Goal: Use online tool/utility: Utilize a website feature to perform a specific function

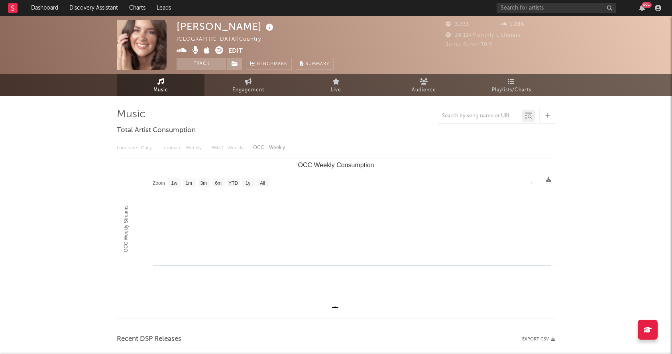
select select "1w"
click at [92, 8] on link "Discovery Assistant" at bounding box center [94, 8] width 60 height 16
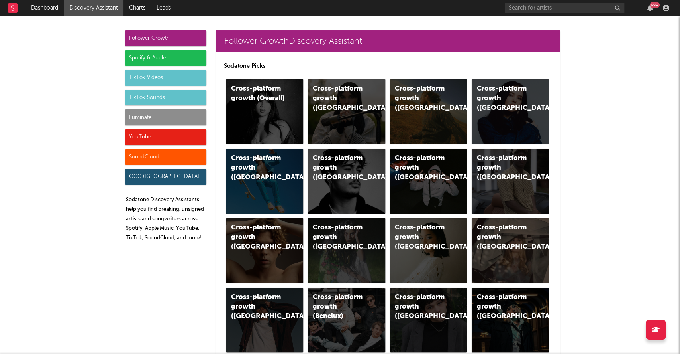
click at [147, 98] on div "TikTok Sounds" at bounding box center [165, 98] width 81 height 16
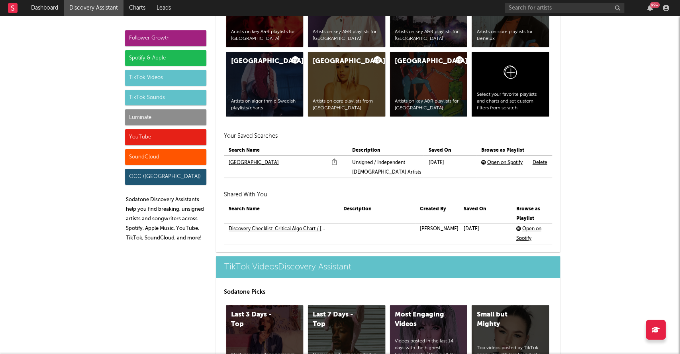
scroll to position [1685, 0]
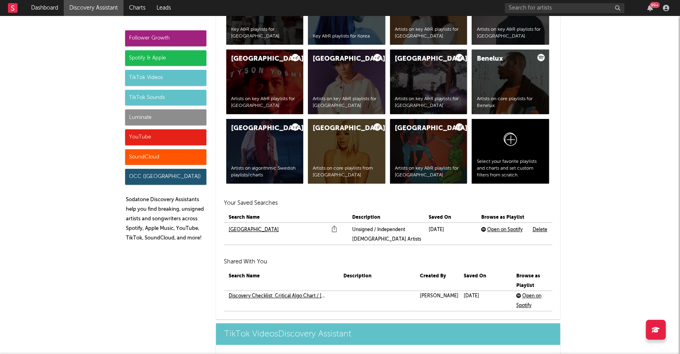
click at [237, 227] on link "[GEOGRAPHIC_DATA]" at bounding box center [254, 230] width 50 height 10
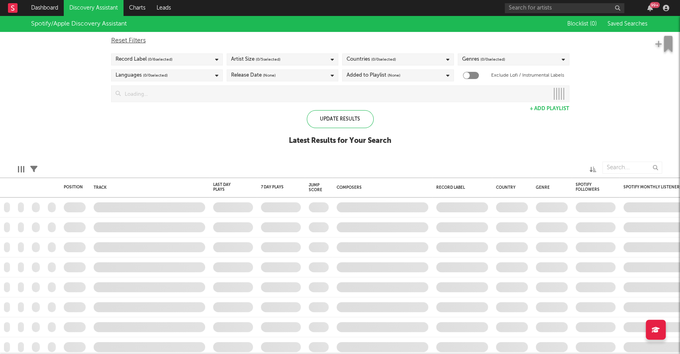
checkbox input "true"
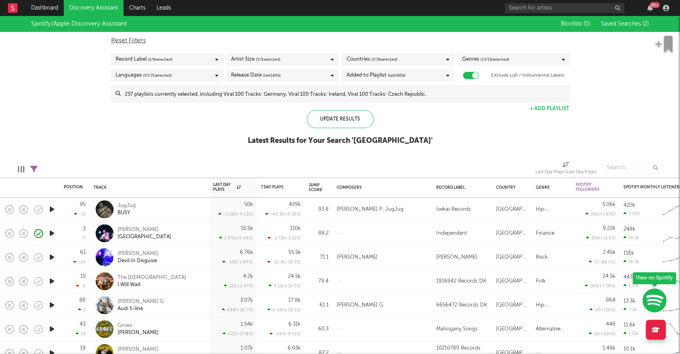
click at [92, 8] on link "Discovery Assistant" at bounding box center [94, 8] width 60 height 16
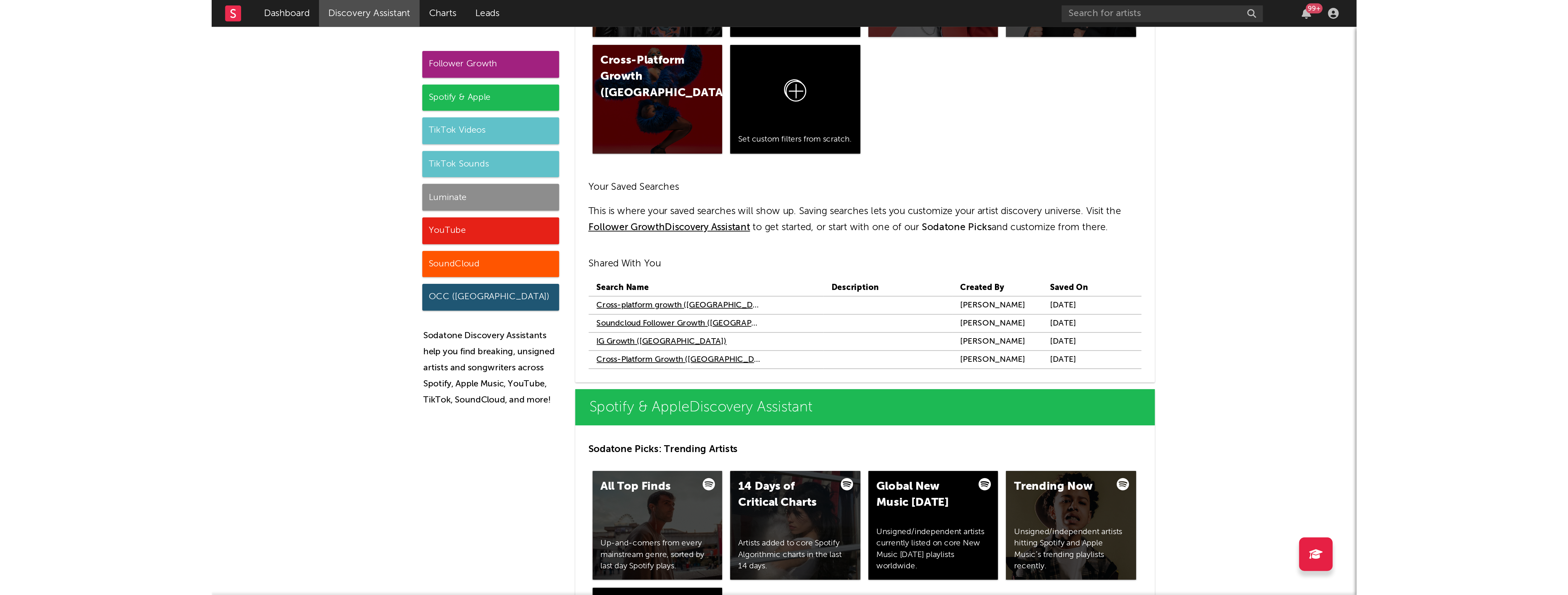
scroll to position [592, 0]
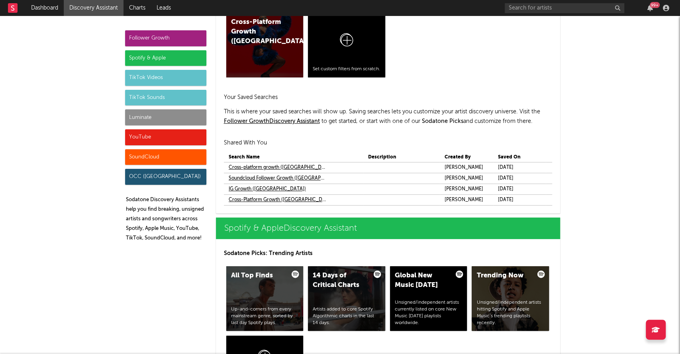
click at [263, 166] on link "Cross-platform growth ([GEOGRAPHIC_DATA])" at bounding box center [278, 168] width 99 height 10
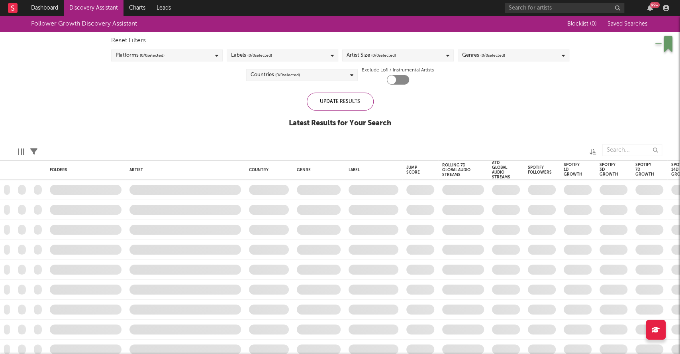
checkbox input "true"
